Goal: Communication & Community: Answer question/provide support

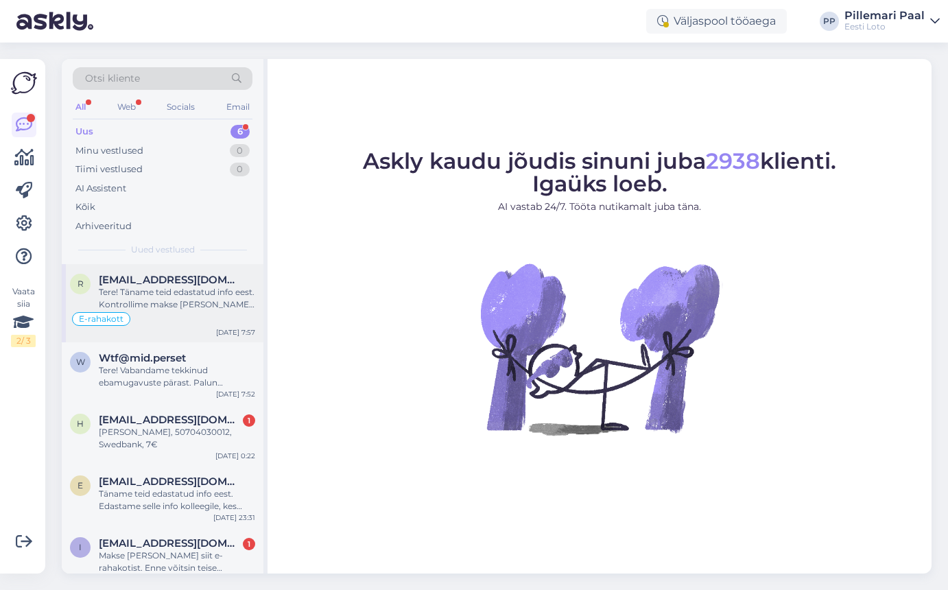
click at [167, 295] on div "Tere! Täname teid edastatud info eest. Kontrollime makse [PERSON_NAME] suuname …" at bounding box center [177, 298] width 156 height 25
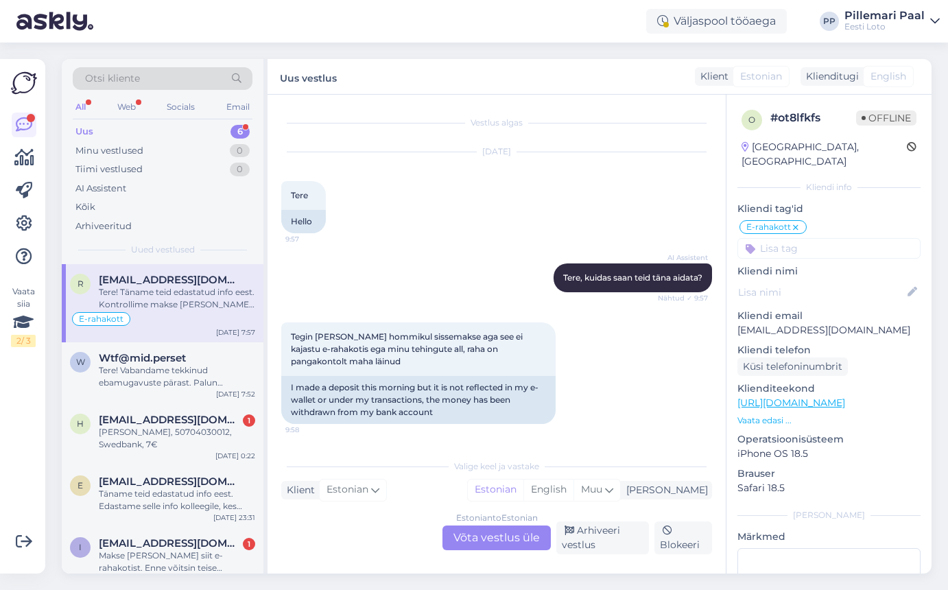
scroll to position [612, 0]
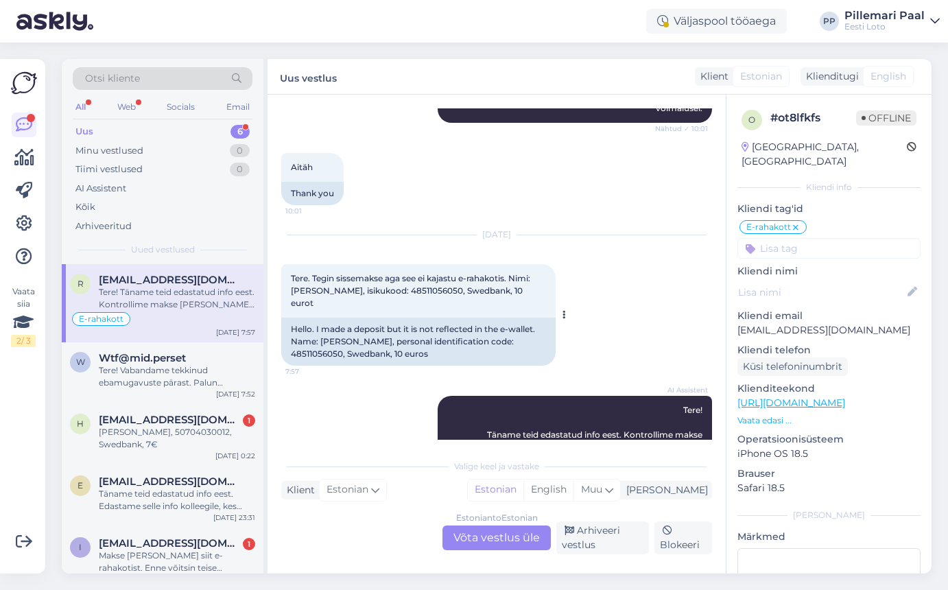
click at [412, 273] on span "Tere. Tegin sissemakse aga see ei kajastu e-rahakotis. Nimi: Rael Kalmus, isiku…" at bounding box center [411, 290] width 241 height 35
copy span "48511056050"
click at [588, 530] on div "Arhiveeri vestlus" at bounding box center [602, 537] width 93 height 33
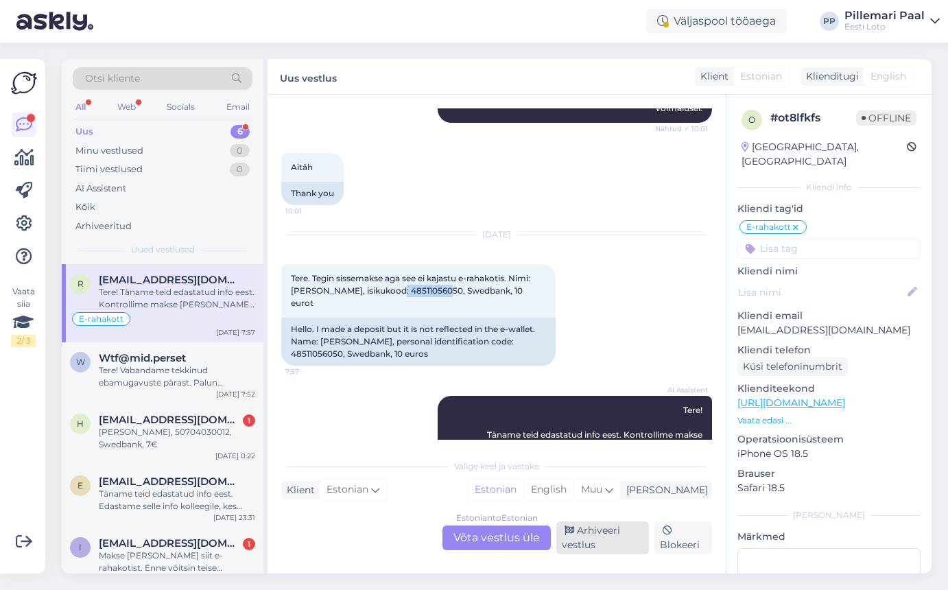
scroll to position [558, 0]
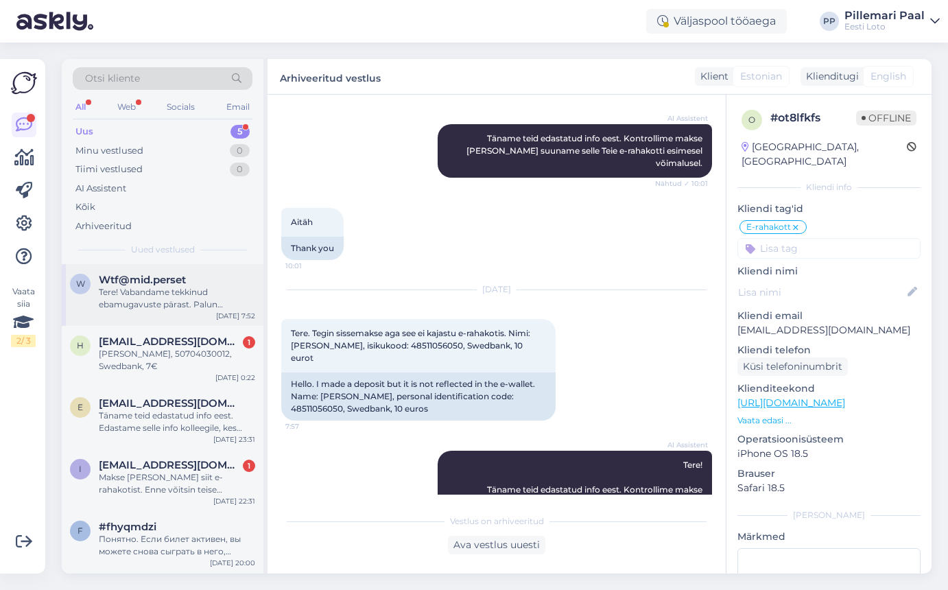
click at [165, 293] on div "Tere! Vabandame tekkinud ebamugavuste pärast. Palun täpsustage, missuguse probl…" at bounding box center [177, 298] width 156 height 25
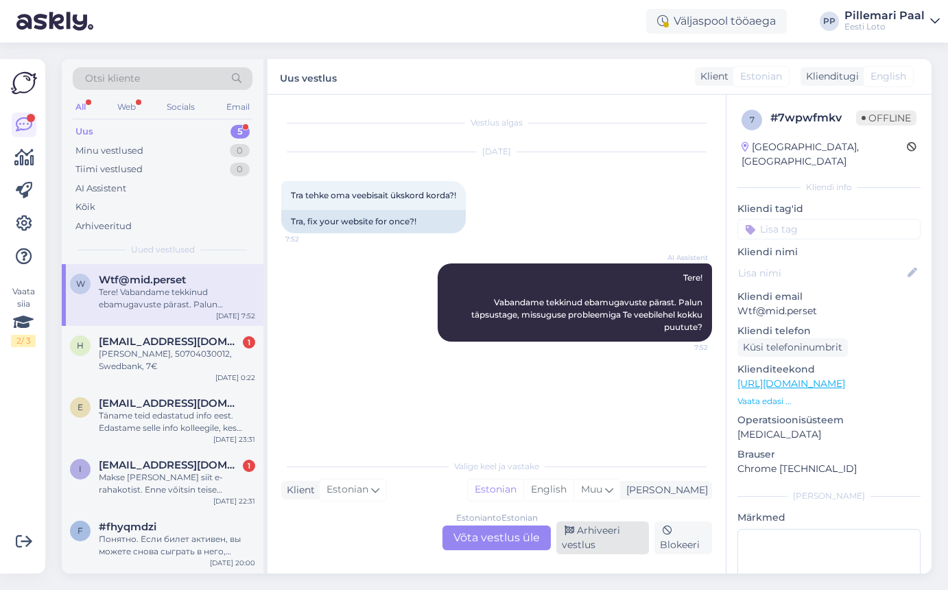
click at [588, 543] on div "Arhiveeri vestlus" at bounding box center [602, 537] width 93 height 33
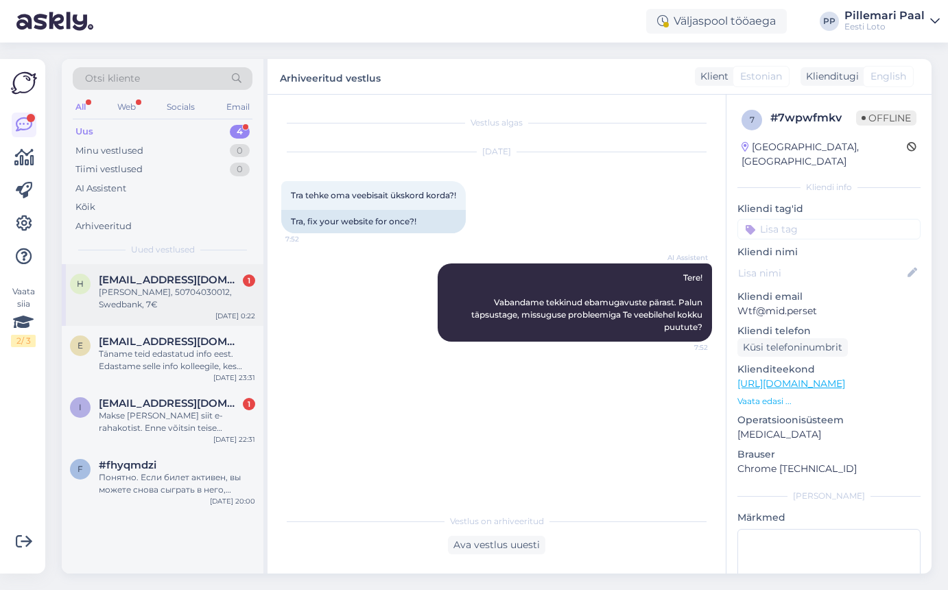
click at [153, 300] on div "Juhan Heinlaid, 50704030012, Swedbank, 7€" at bounding box center [177, 298] width 156 height 25
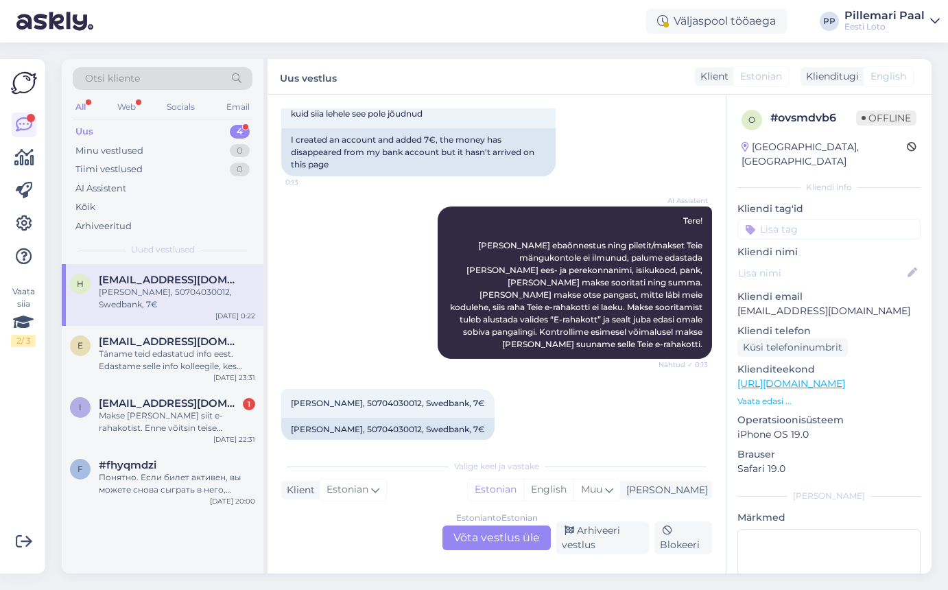
scroll to position [98, 0]
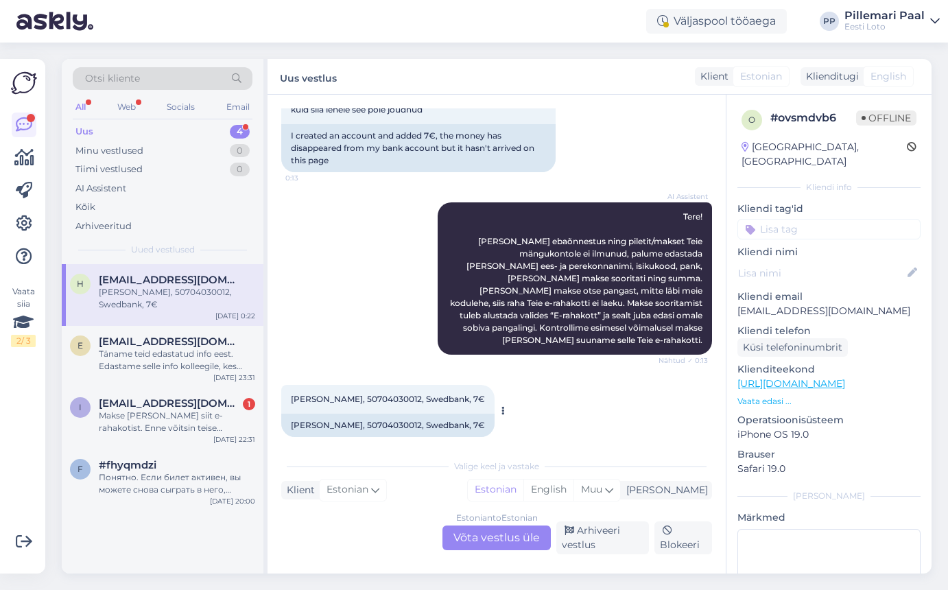
click at [390, 394] on span "Juhan Heinlaid, 50704030012, Swedbank, 7€" at bounding box center [388, 399] width 194 height 10
copy span "50704030012"
click at [167, 342] on span "Eteino63@gmail.com" at bounding box center [170, 341] width 143 height 12
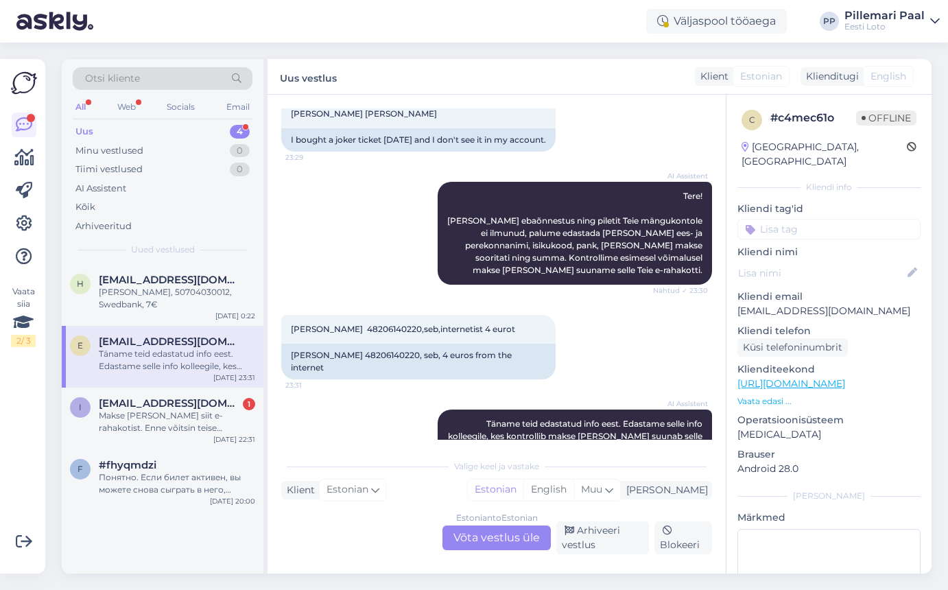
scroll to position [108, 0]
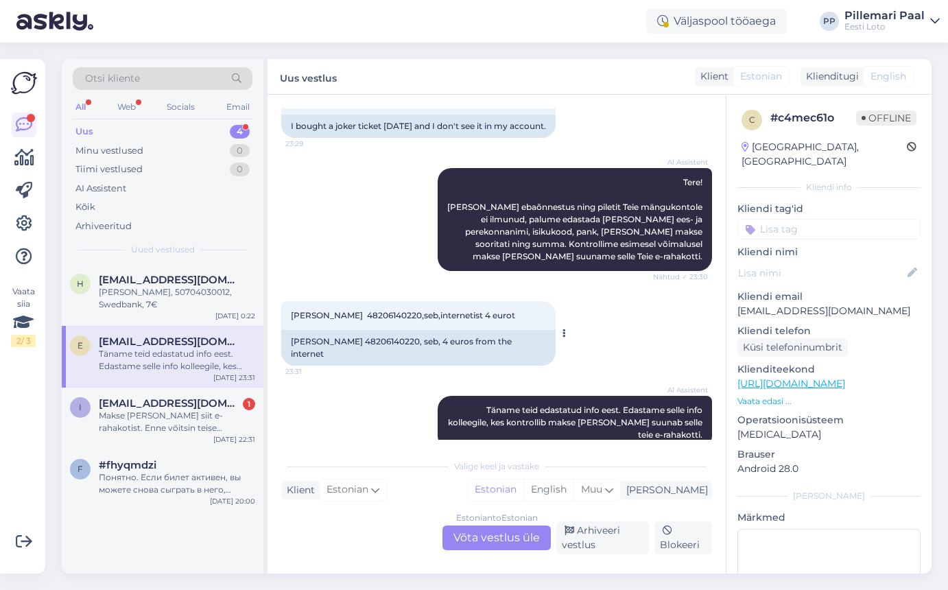
click at [364, 310] on span "Erika Teino 48206140220,seb,internetist 4 eurot" at bounding box center [403, 315] width 224 height 10
copy span "48206140220"
click at [481, 541] on div "Estonian to Estonian Võta vestlus üle" at bounding box center [496, 537] width 108 height 25
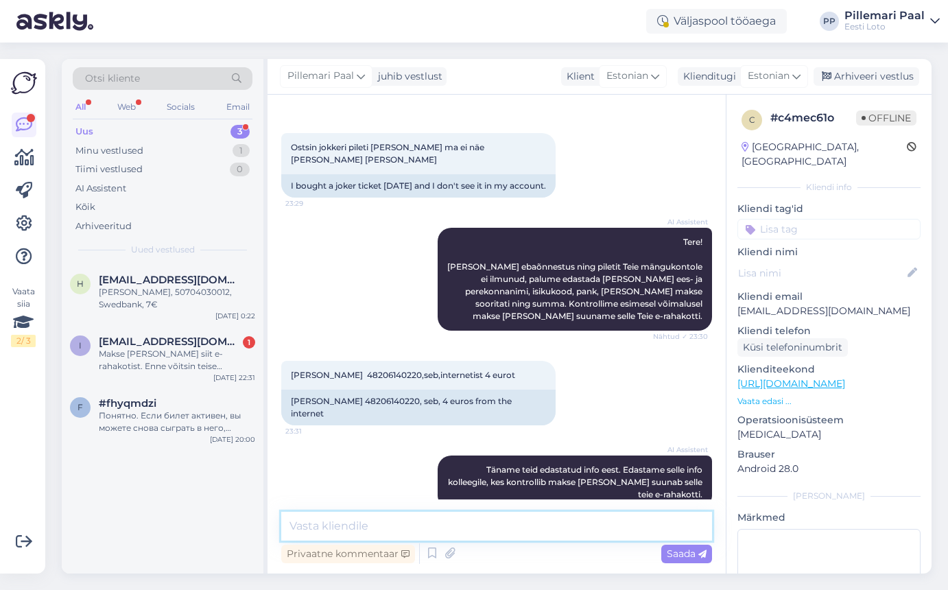
click at [459, 527] on textarea at bounding box center [496, 526] width 431 height 29
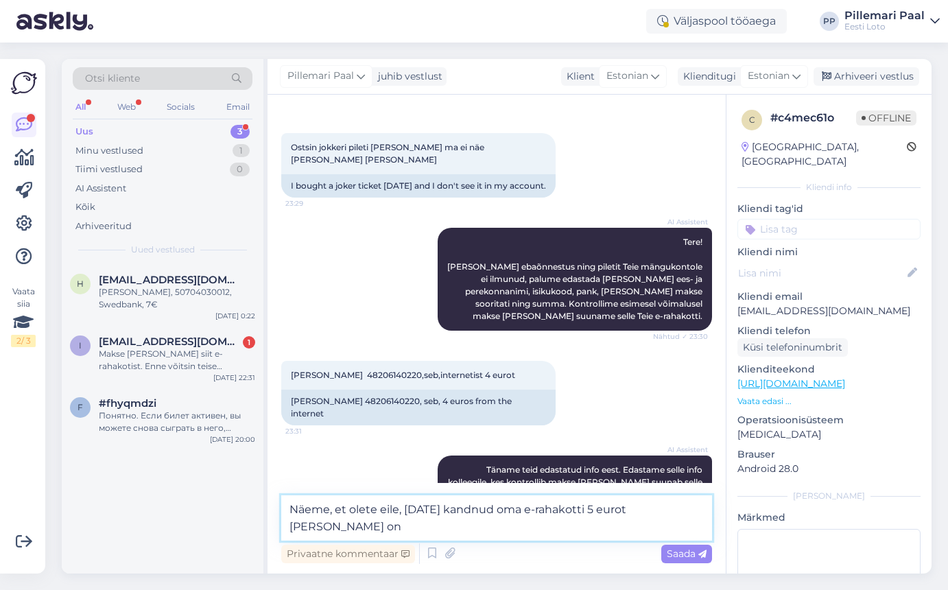
scroll to position [64, 0]
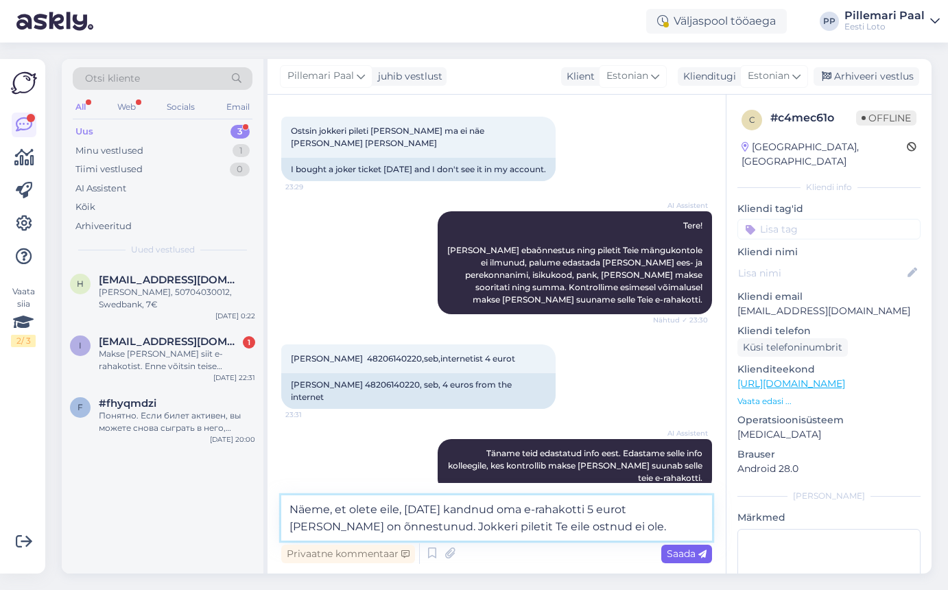
type textarea "Näeme, et olete eile, 09.09.2025 kandnud oma e-rahakotti 5 eurot ja makse on õn…"
click at [695, 553] on span "Saada" at bounding box center [687, 553] width 40 height 12
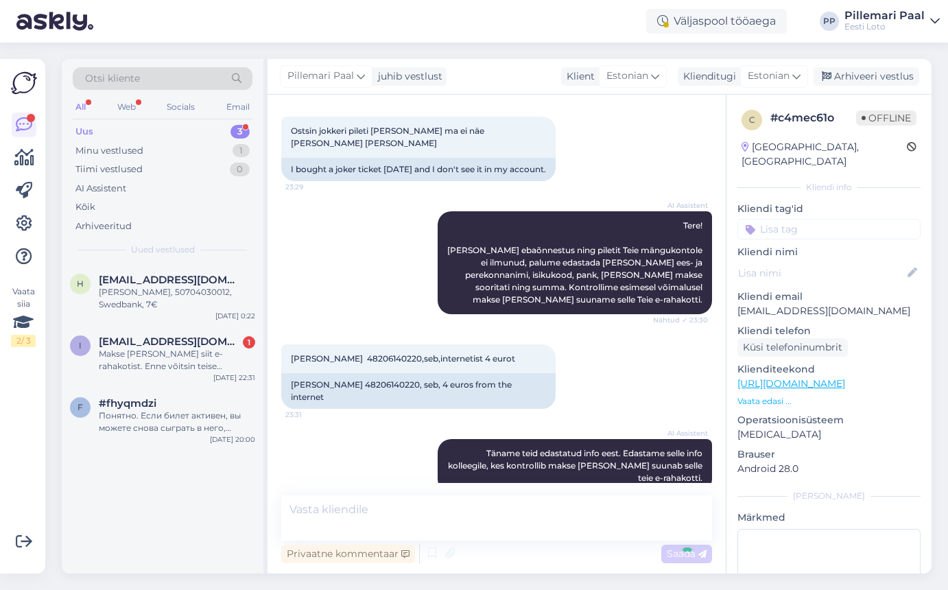
scroll to position [160, 0]
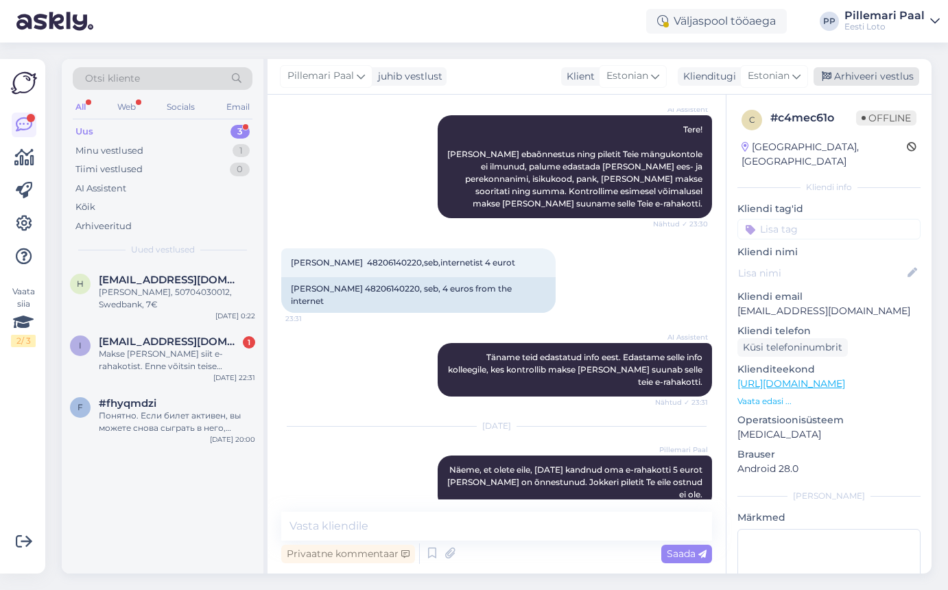
click at [852, 79] on div "Arhiveeri vestlus" at bounding box center [866, 76] width 106 height 19
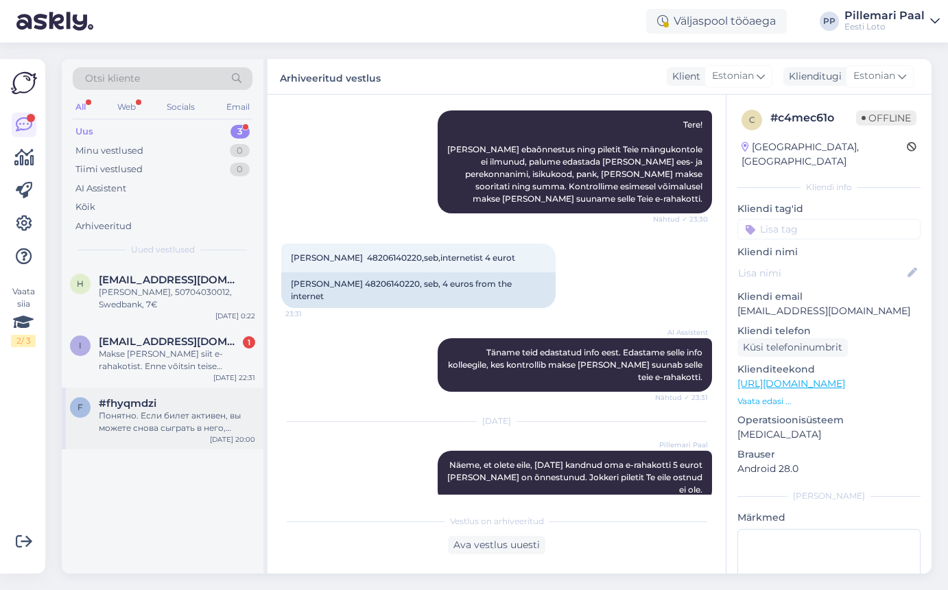
click at [150, 425] on div "Понятно. Если билет активен, вы можете снова сыграть в него, выбрав «Мои билеты…" at bounding box center [177, 421] width 156 height 25
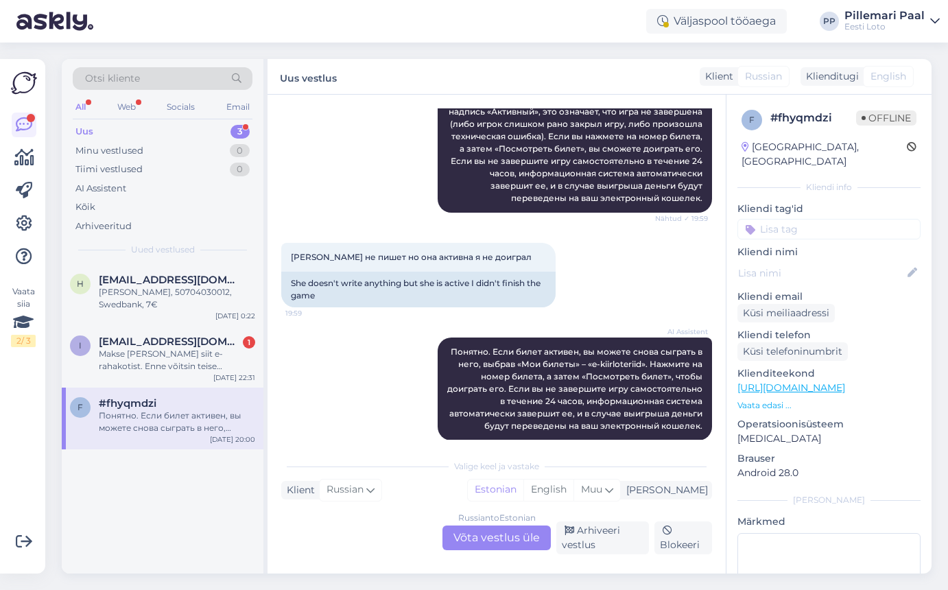
scroll to position [280, 0]
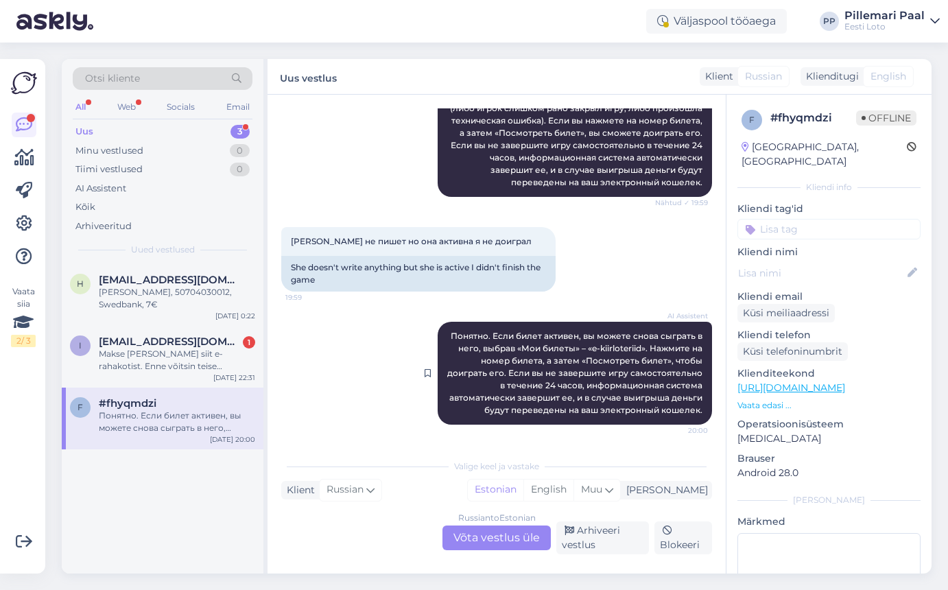
drag, startPoint x: 704, startPoint y: 411, endPoint x: 435, endPoint y: 333, distance: 279.1
click at [438, 333] on div "AI Assistent Понятно. Если билет активен, вы можете снова сыграть в него, выбра…" at bounding box center [575, 373] width 274 height 103
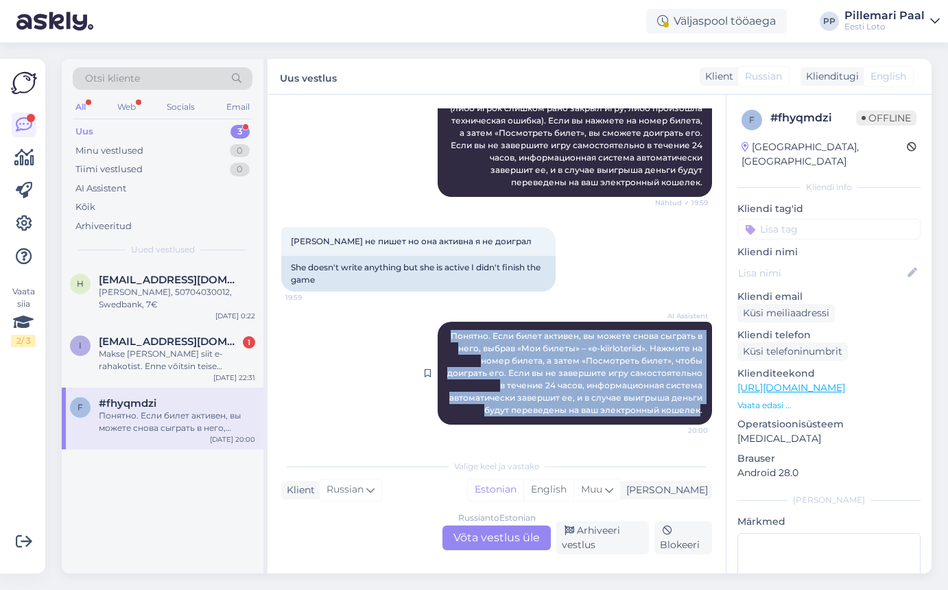
drag, startPoint x: 700, startPoint y: 409, endPoint x: 454, endPoint y: 337, distance: 255.9
click at [454, 337] on span "Понятно. Если билет активен, вы можете снова сыграть в него, выбрав «Мои билеты…" at bounding box center [575, 373] width 257 height 84
copy span "Понятно. Если билет активен, вы можете снова сыграть в него, выбрав «Мои билеты…"
click at [395, 359] on div "AI Assistent Понятно. Если билет активен, вы можете снова сыграть в него, выбра…" at bounding box center [496, 373] width 431 height 133
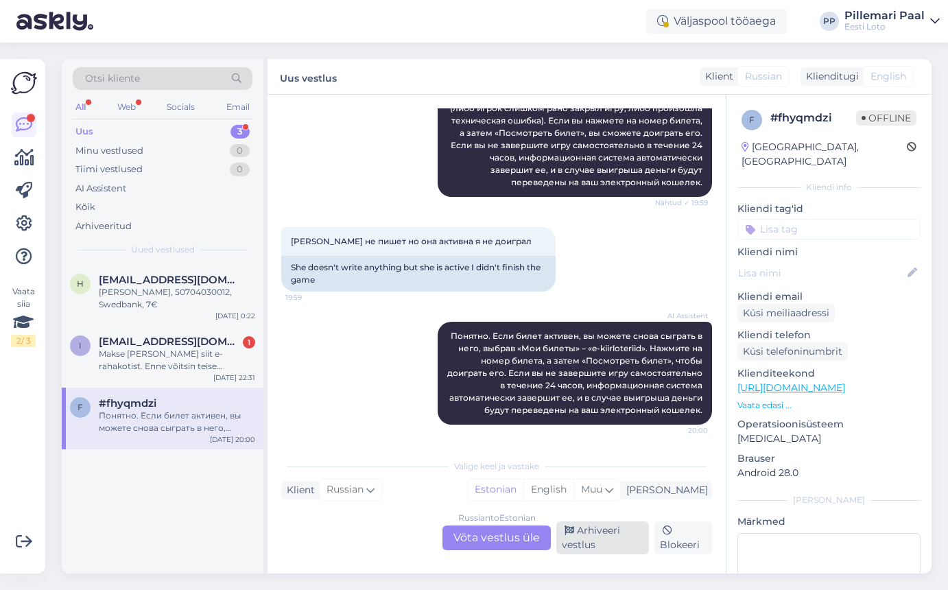
click at [593, 538] on div "Arhiveeri vestlus" at bounding box center [602, 537] width 93 height 33
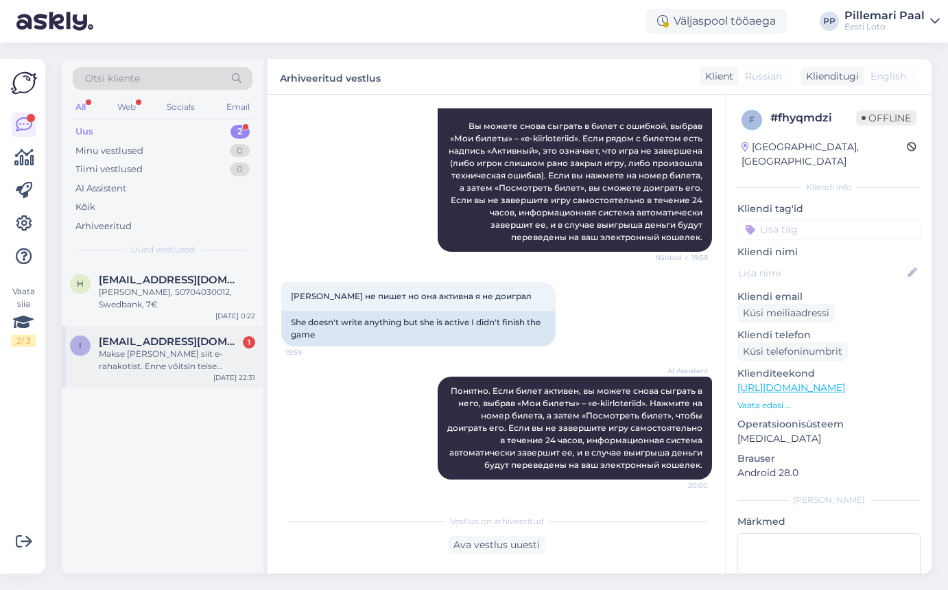
click at [171, 348] on div "Makse tuli siit e-rahakotist. Enne võitsin teise kiirloteriiga ja tahtsin nüüd …" at bounding box center [177, 360] width 156 height 25
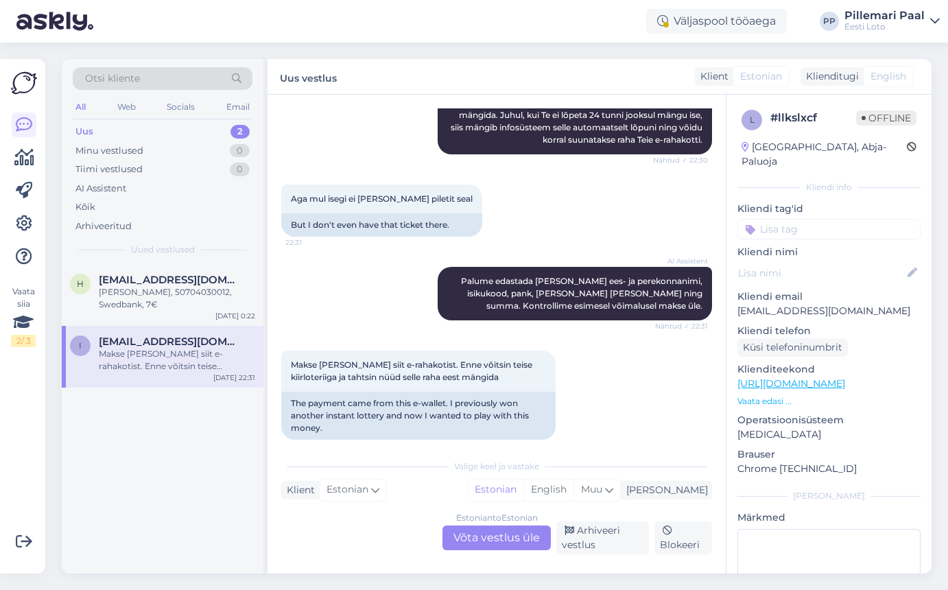
scroll to position [326, 0]
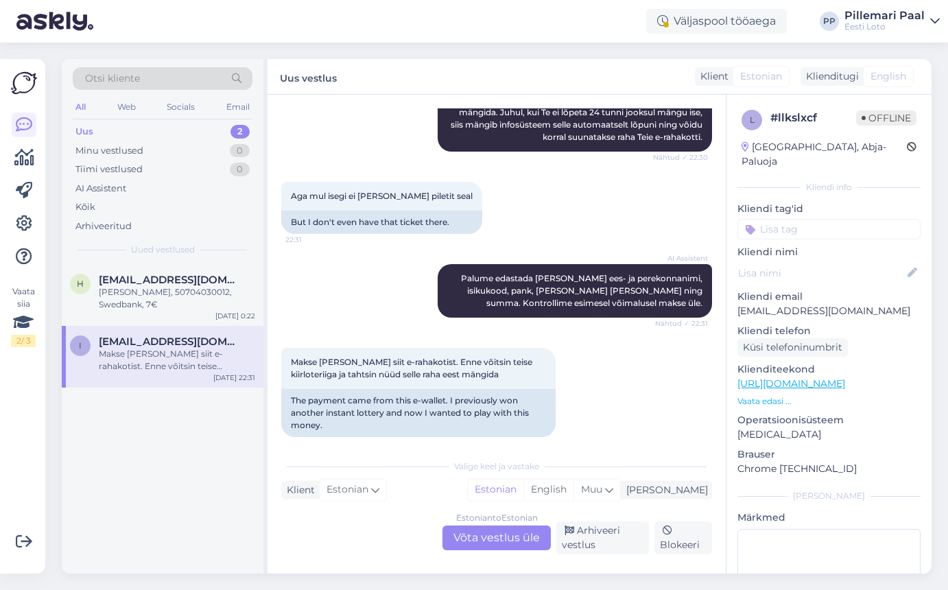
click at [758, 304] on p "Ingridnolvak@gmail.com" at bounding box center [828, 311] width 183 height 14
drag, startPoint x: 859, startPoint y: 296, endPoint x: 737, endPoint y: 298, distance: 122.8
click at [737, 304] on p "Ingridnolvak@gmail.com" at bounding box center [828, 311] width 183 height 14
copy p "Ingridnolvak@gmail.com"
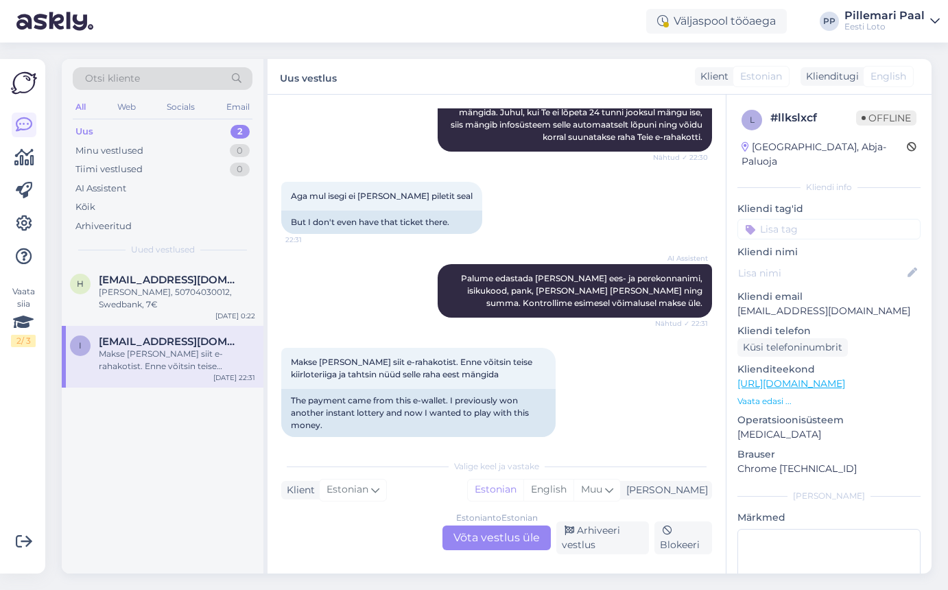
click at [488, 538] on div "Estonian to Estonian Võta vestlus üle" at bounding box center [496, 537] width 108 height 25
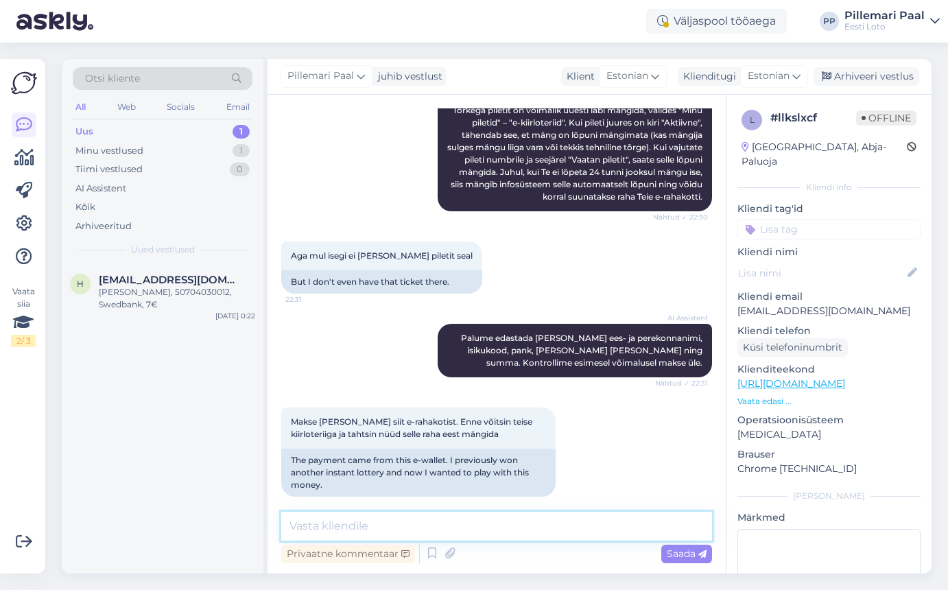
click at [457, 530] on textarea at bounding box center [496, 526] width 431 height 29
paste textarea "Teie E-kiirloterii pileti ostmisel ilmnes tehniline tõrge, mistõttu see tühista…"
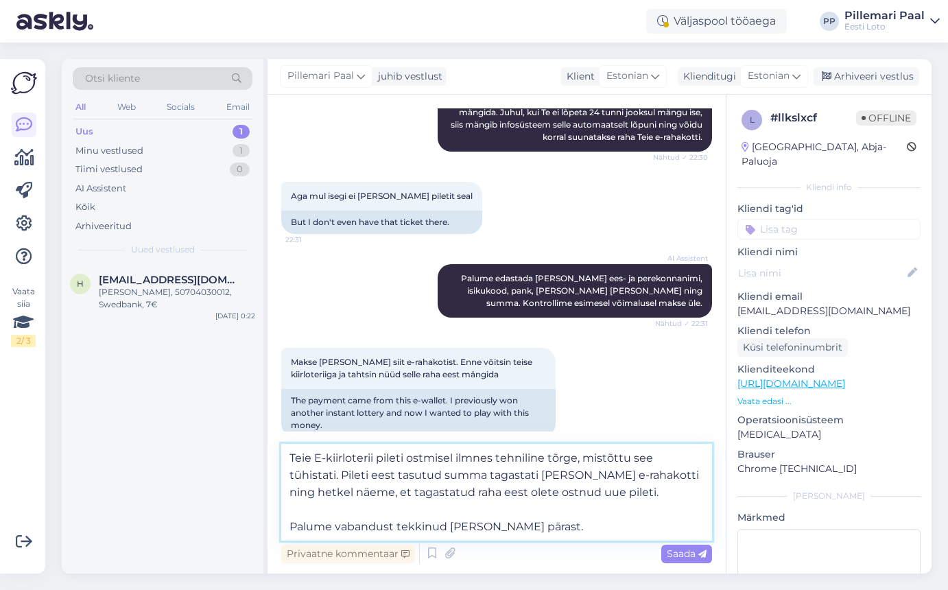
click at [497, 493] on textarea "Teie E-kiirloterii pileti ostmisel ilmnes tehniline tõrge, mistõttu see tühista…" at bounding box center [496, 492] width 431 height 97
click at [536, 494] on textarea "Teie E-kiirloterii pileti ostmisel ilmnes tehniline tõrge, mistõttu see tühista…" at bounding box center [496, 492] width 431 height 97
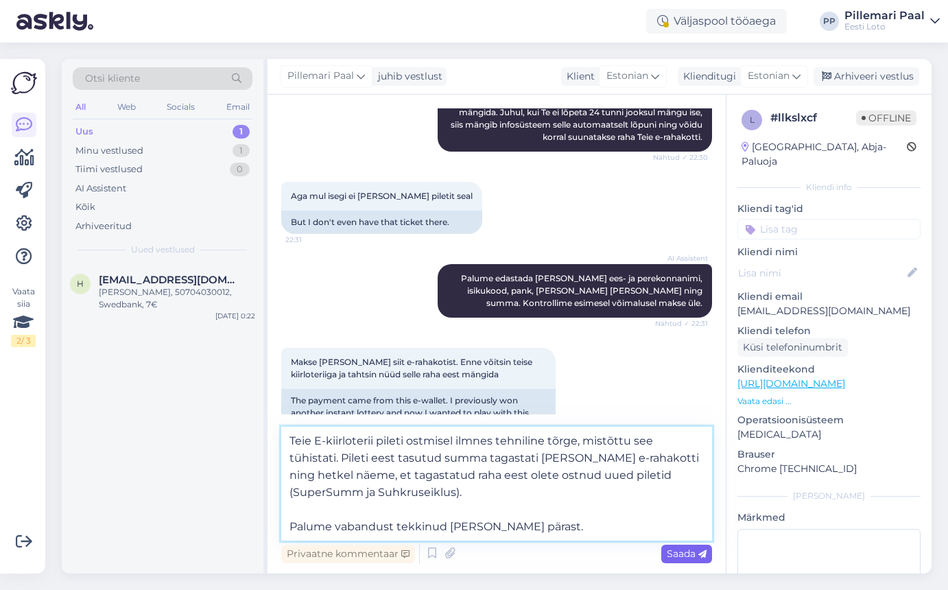
type textarea "Teie E-kiirloterii pileti ostmisel ilmnes tehniline tõrge, mistõttu see tühista…"
click at [687, 549] on span "Saada" at bounding box center [687, 553] width 40 height 12
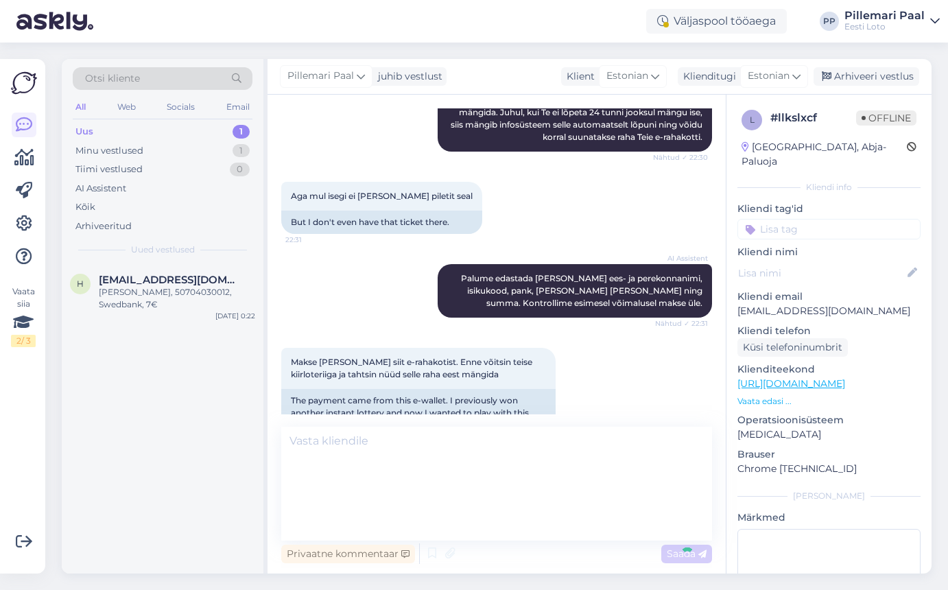
scroll to position [416, 0]
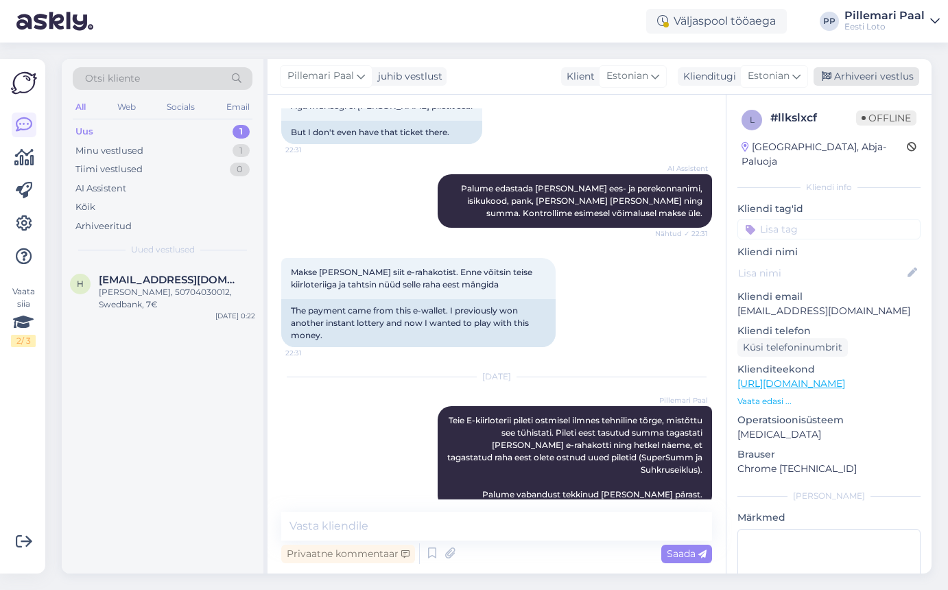
click at [892, 78] on div "Arhiveeri vestlus" at bounding box center [866, 76] width 106 height 19
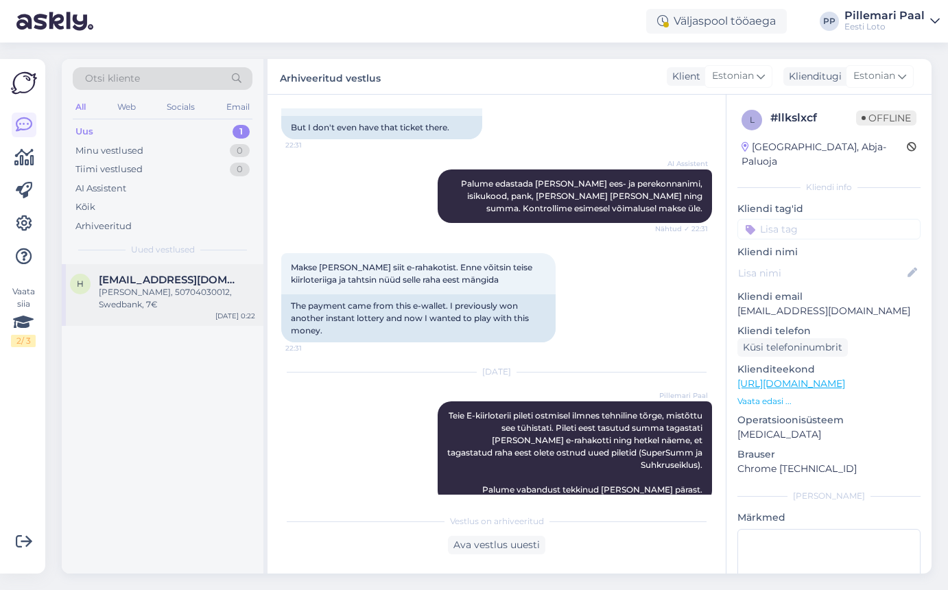
click at [171, 302] on div "Juhan Heinlaid, 50704030012, Swedbank, 7€" at bounding box center [177, 298] width 156 height 25
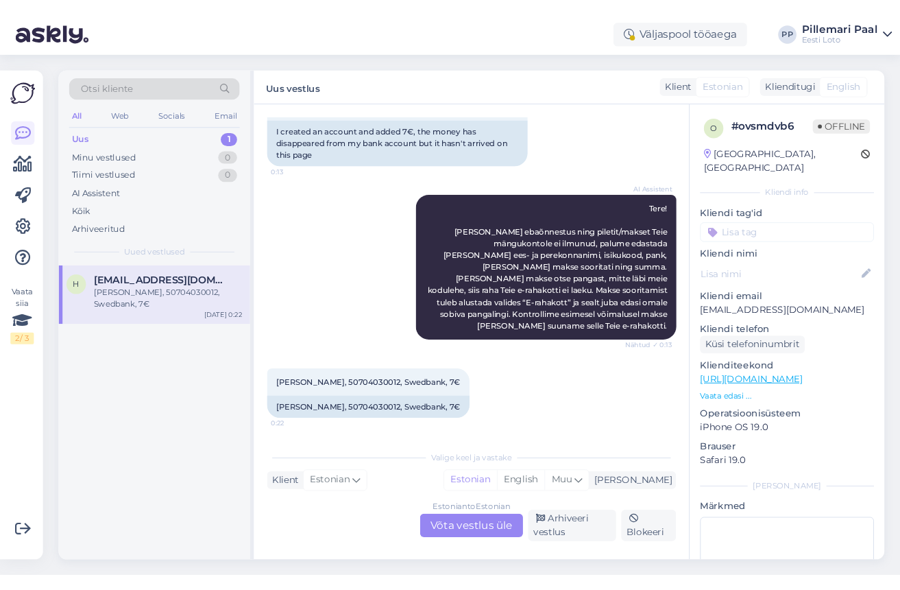
scroll to position [98, 0]
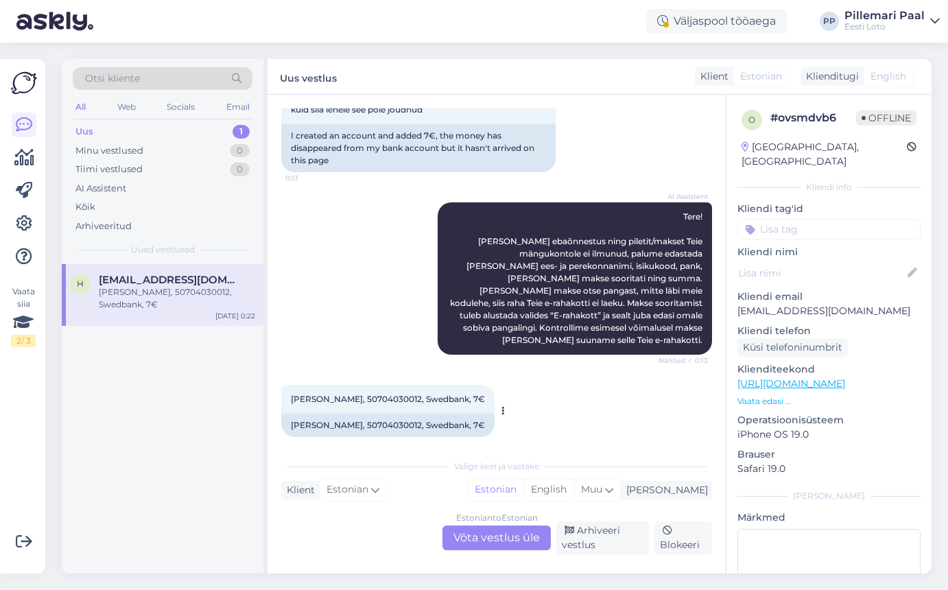
click at [379, 394] on span "Juhan Heinlaid, 50704030012, Swedbank, 7€" at bounding box center [388, 399] width 194 height 10
copy span "50704030012"
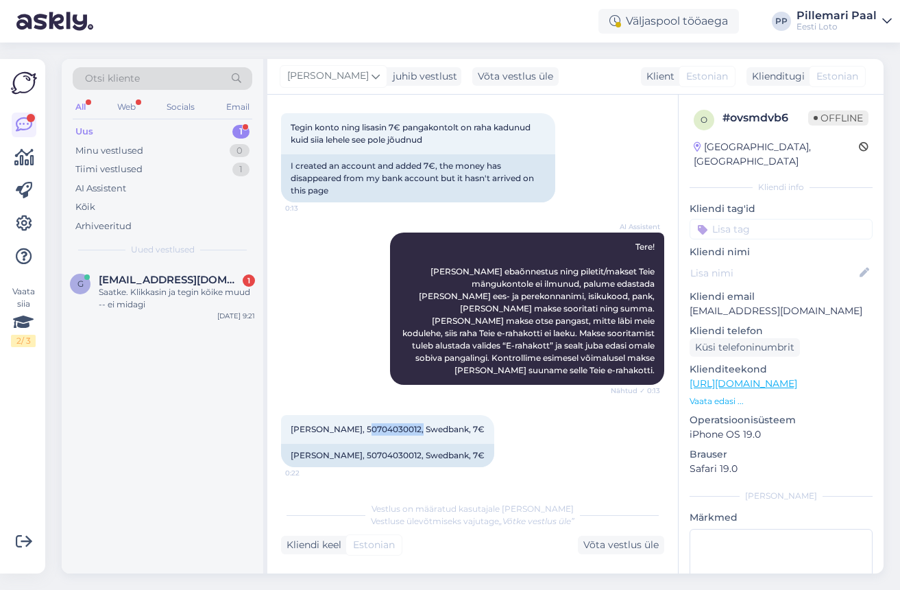
scroll to position [56, 0]
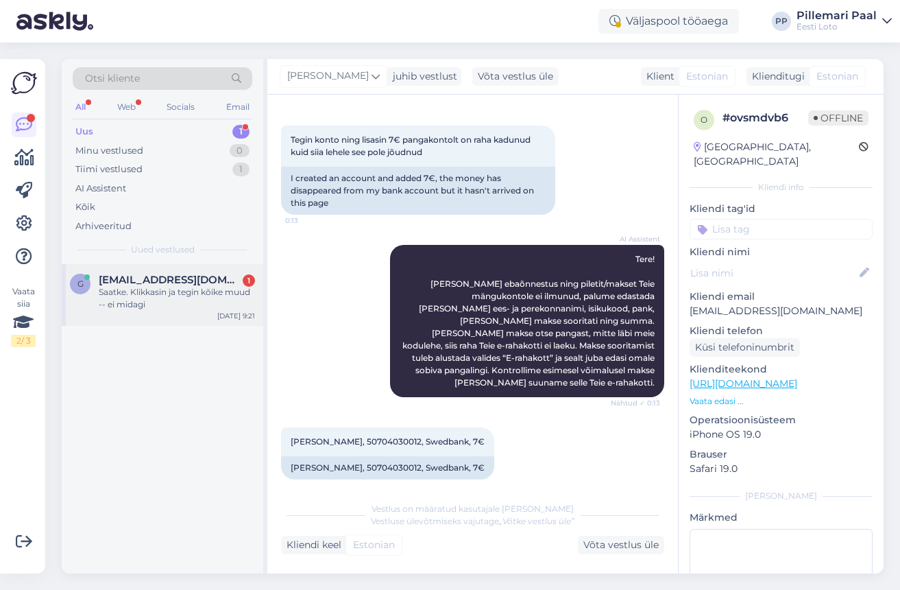
click at [143, 290] on div "Saatke. Klikkasin ja tegin kõike muud -- ei midagi" at bounding box center [177, 298] width 156 height 25
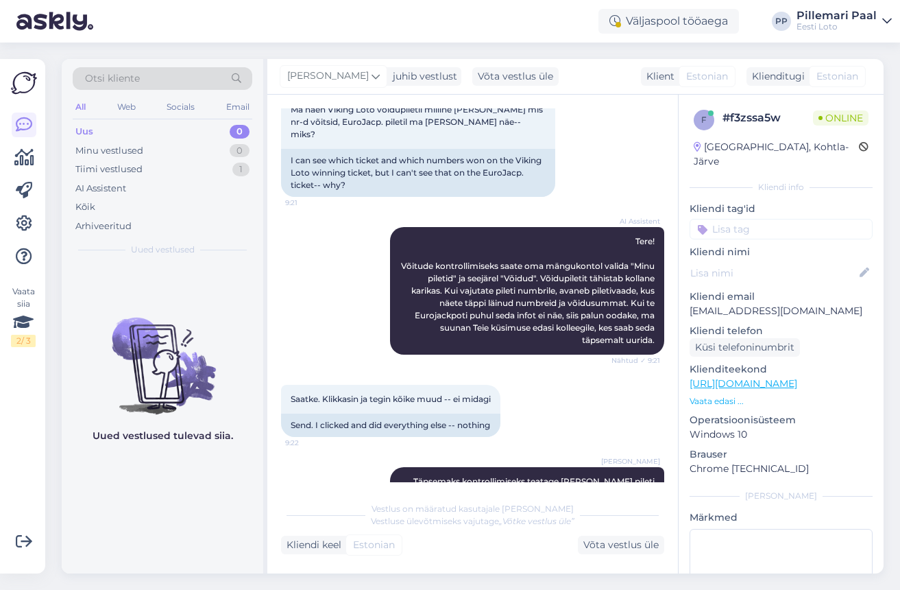
scroll to position [102, 0]
